Goal: Transaction & Acquisition: Subscribe to service/newsletter

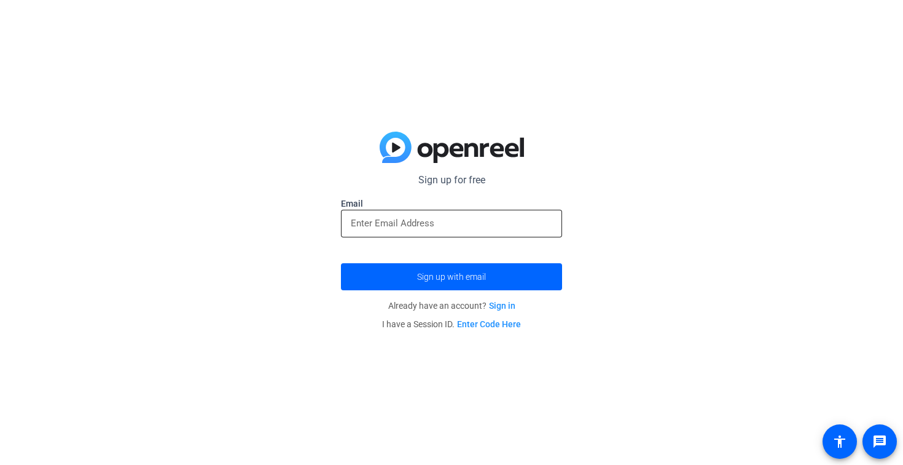
click at [483, 221] on input "email" at bounding box center [452, 223] width 202 height 15
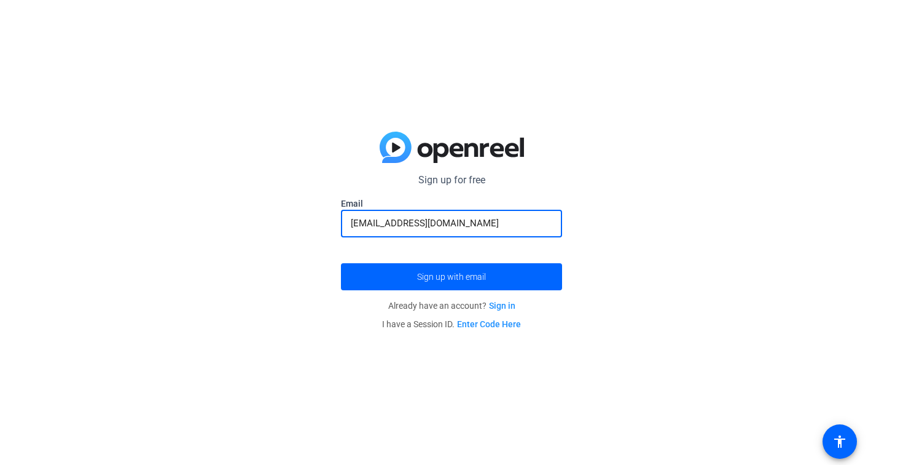
type input "[EMAIL_ADDRESS][DOMAIN_NAME]"
click at [341, 263] on button "Sign up with email" at bounding box center [451, 276] width 221 height 27
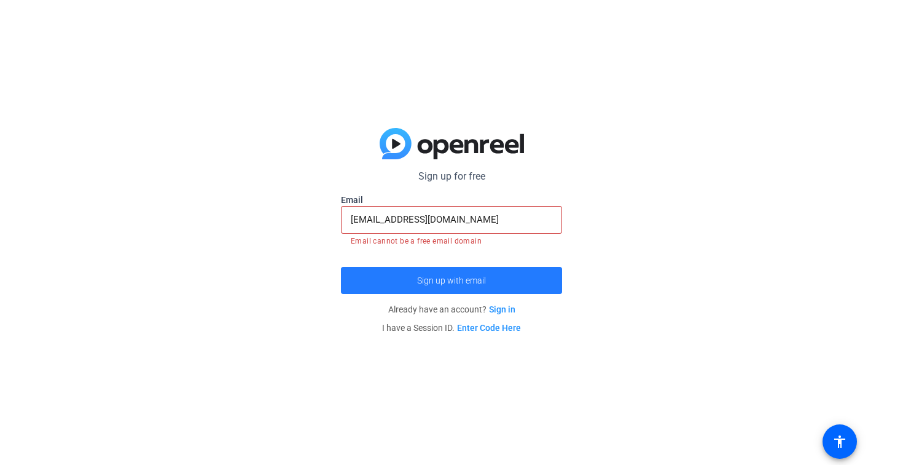
click at [419, 280] on span "Sign up with email" at bounding box center [451, 280] width 69 height 0
click at [452, 280] on span "Sign up with email" at bounding box center [451, 280] width 69 height 0
